Goal: Navigation & Orientation: Find specific page/section

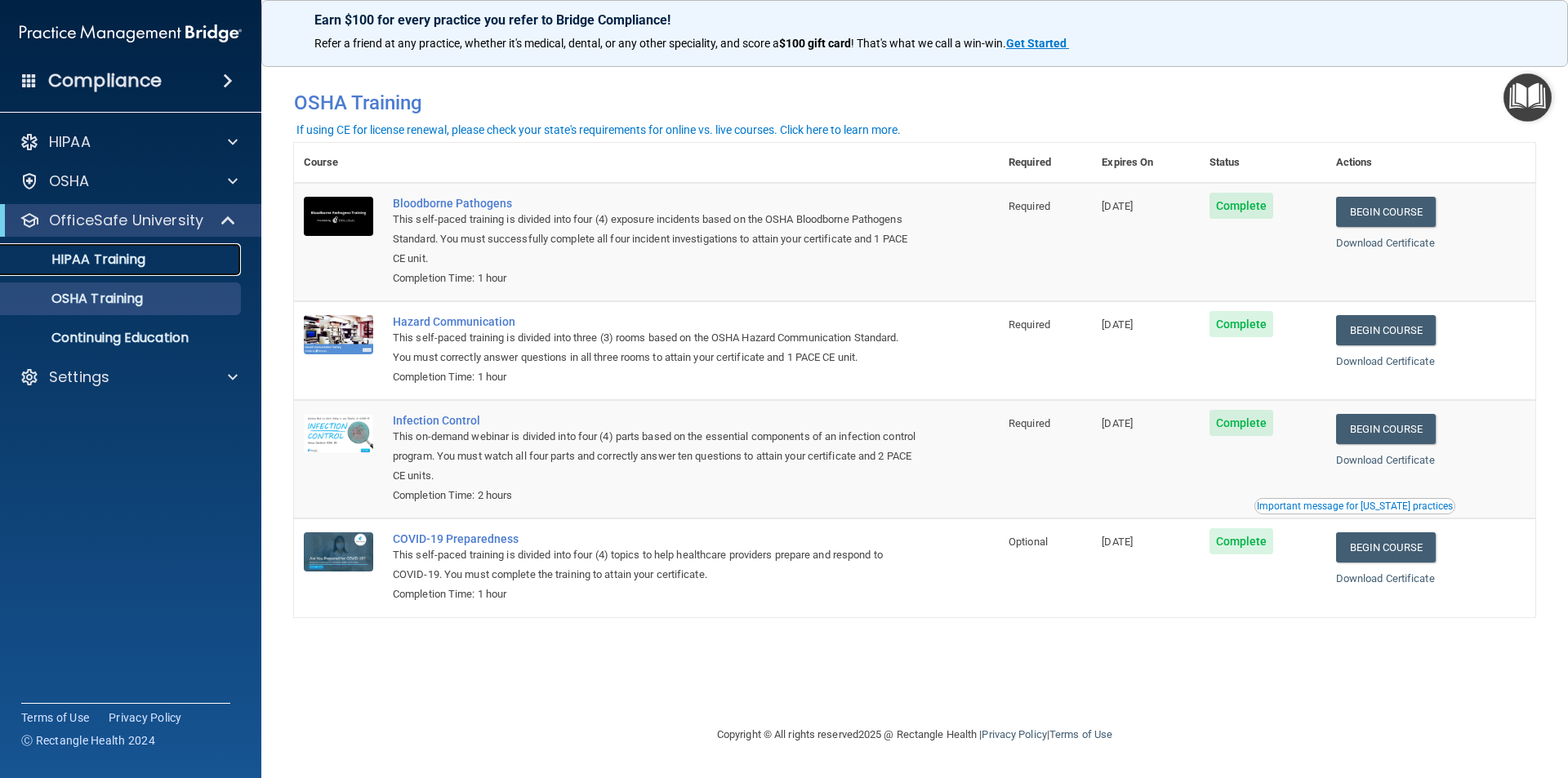
click at [100, 270] on link "HIPAA Training" at bounding box center [112, 260] width 257 height 33
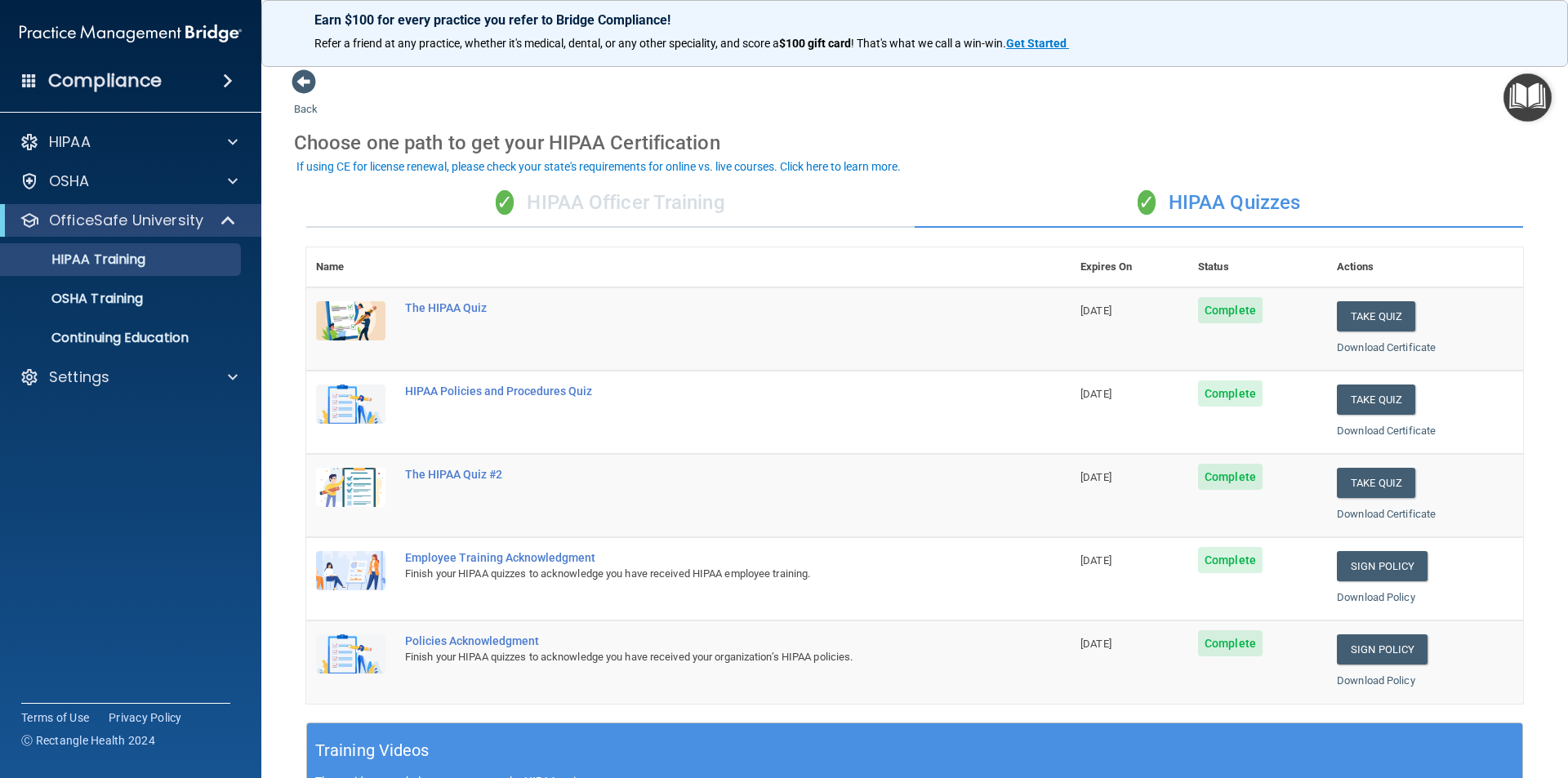
click at [726, 204] on div "✓ HIPAA Officer Training" at bounding box center [610, 204] width 608 height 49
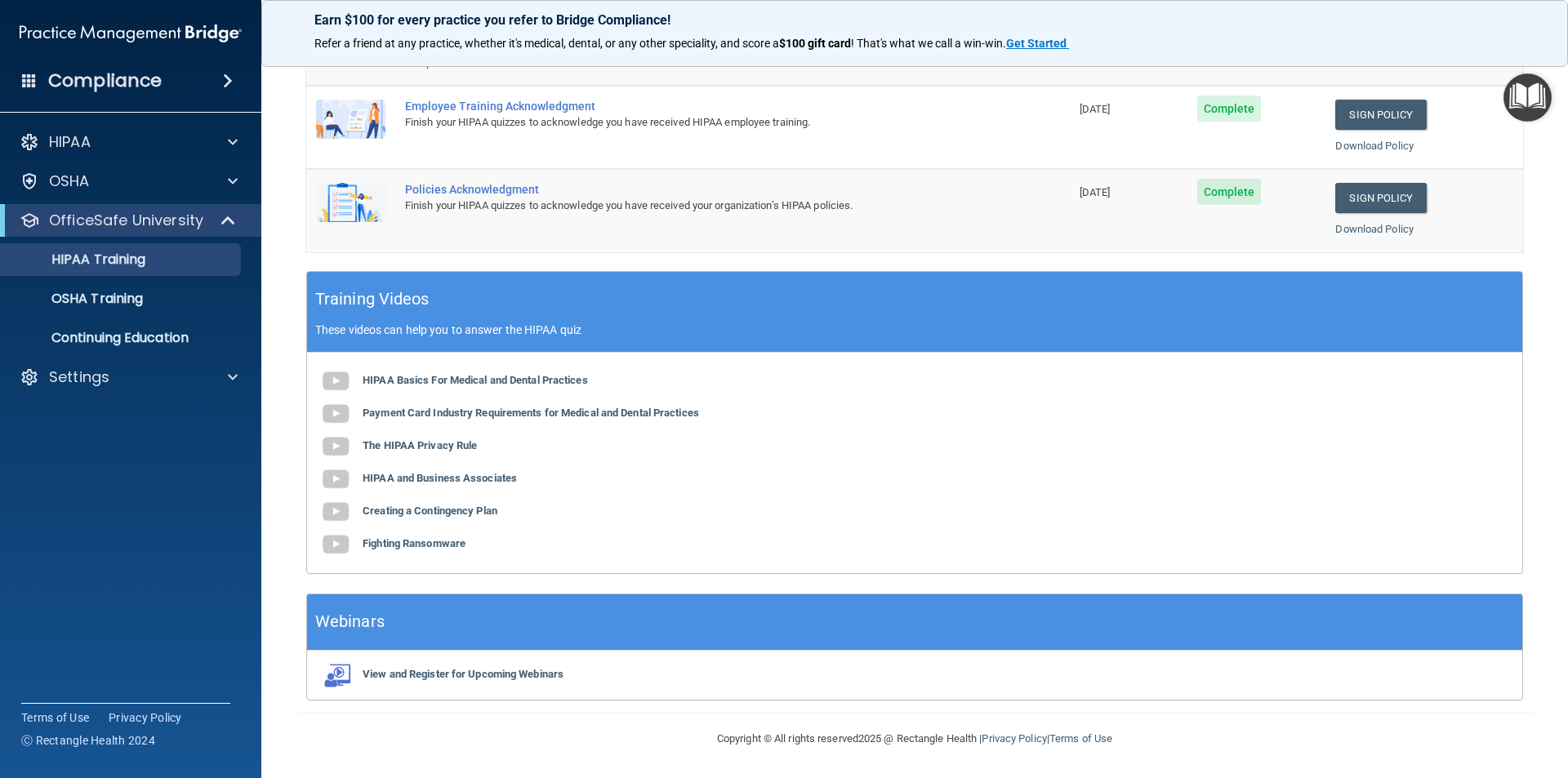
scroll to position [301, 0]
click at [153, 333] on p "Continuing Education" at bounding box center [122, 338] width 223 height 16
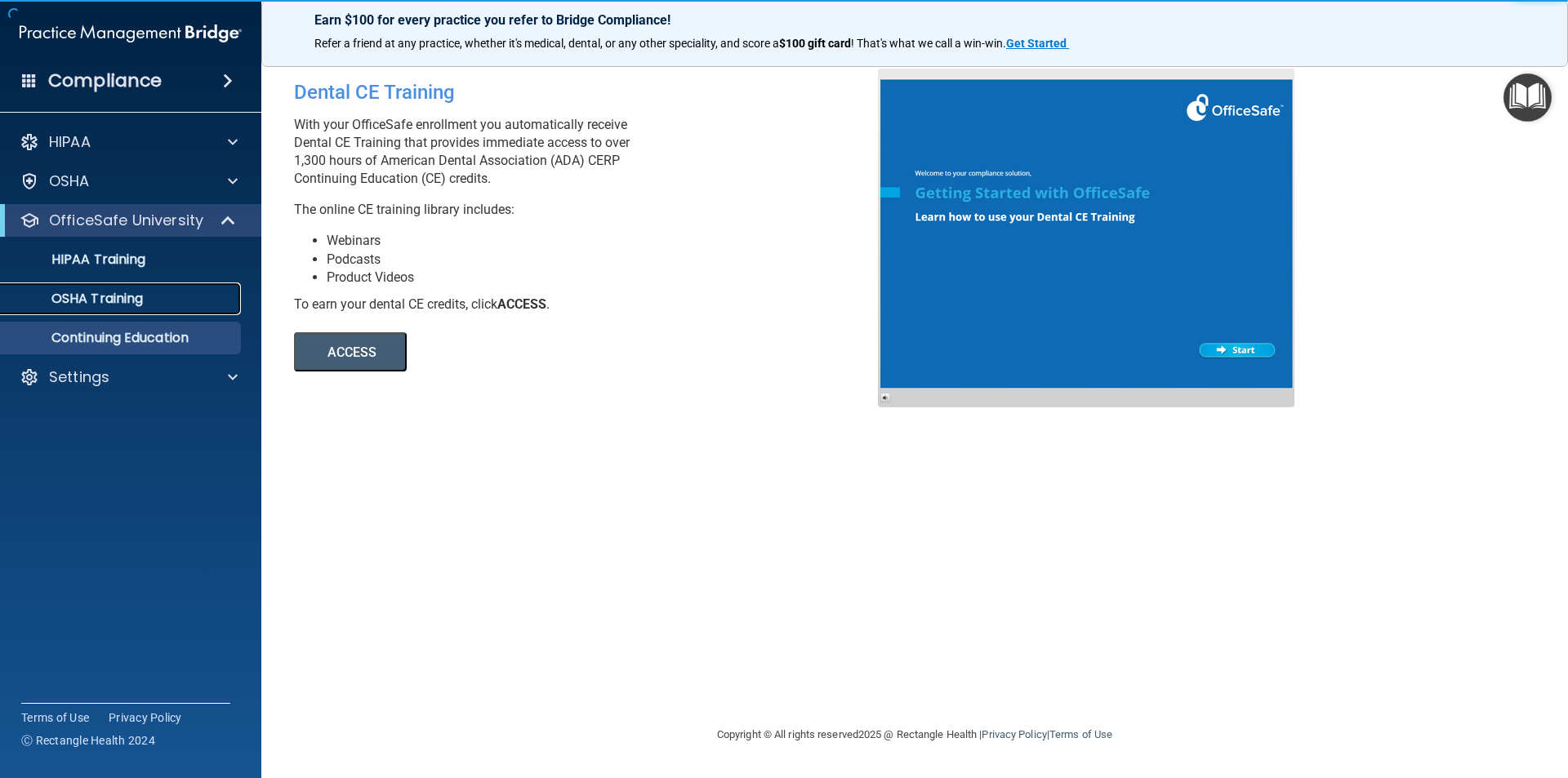
click at [92, 293] on p "OSHA Training" at bounding box center [77, 299] width 132 height 16
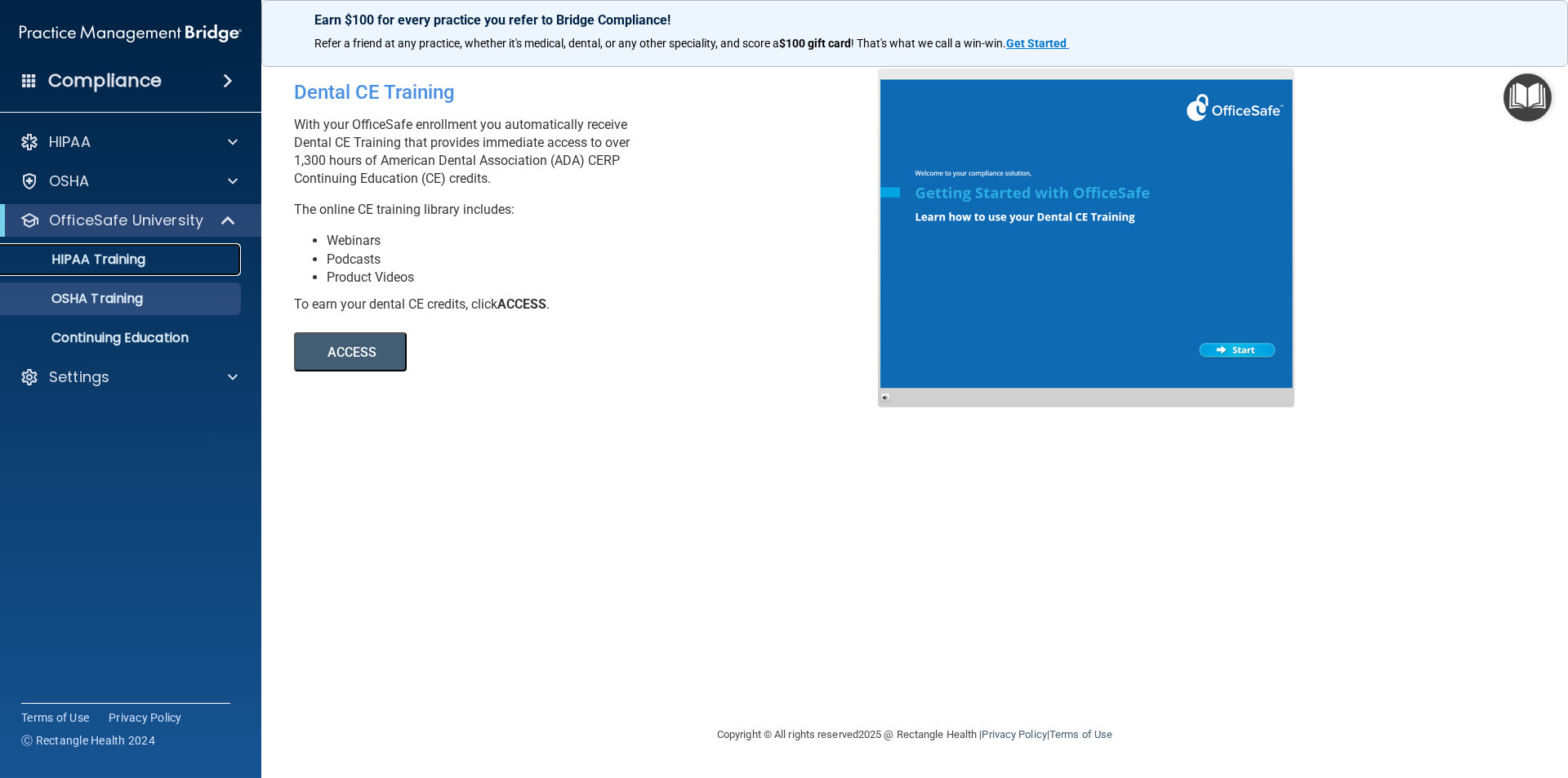
click at [107, 259] on p "HIPAA Training" at bounding box center [78, 260] width 135 height 16
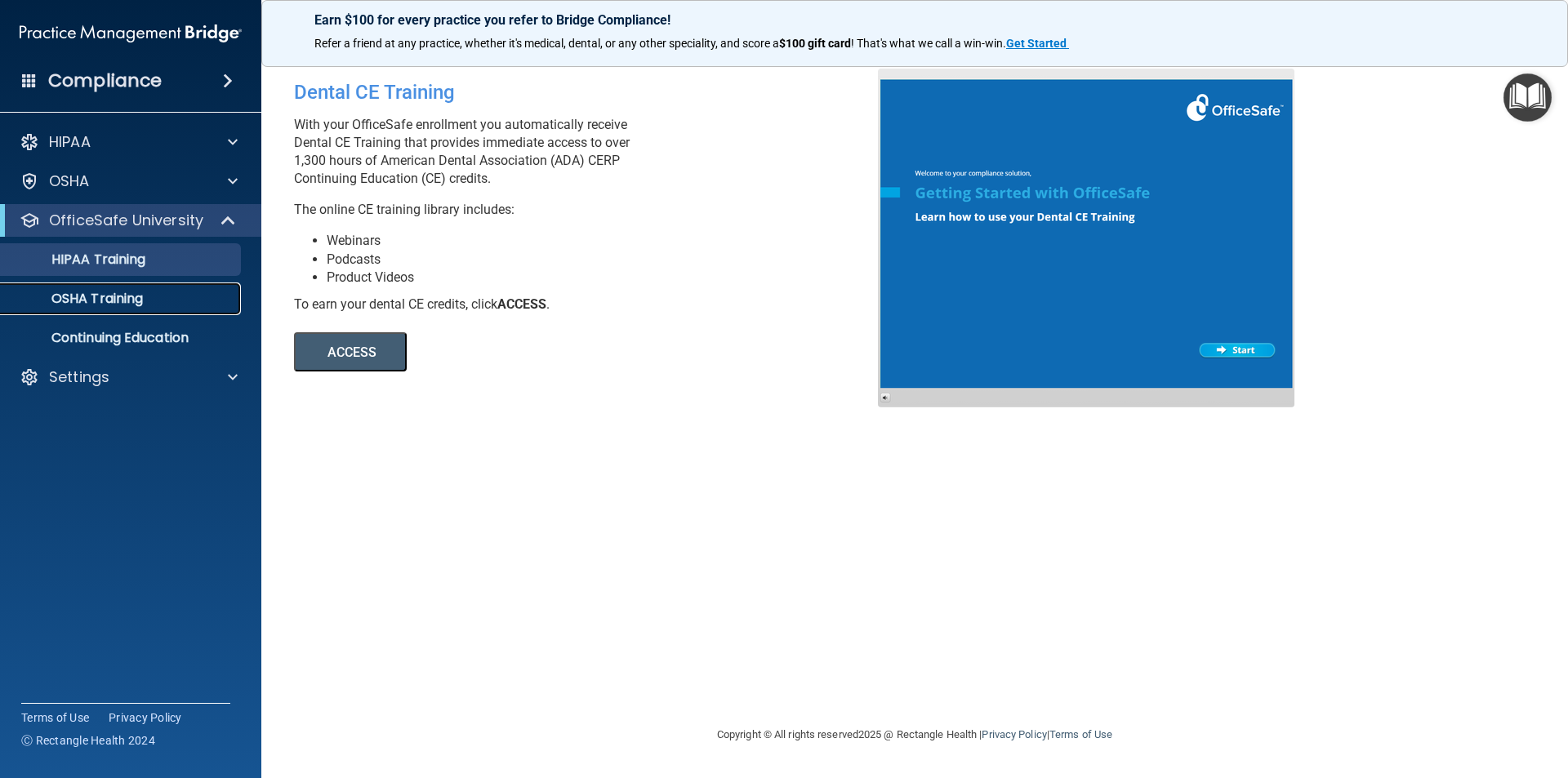
click at [135, 303] on p "OSHA Training" at bounding box center [77, 299] width 132 height 16
